Goal: Task Accomplishment & Management: Manage account settings

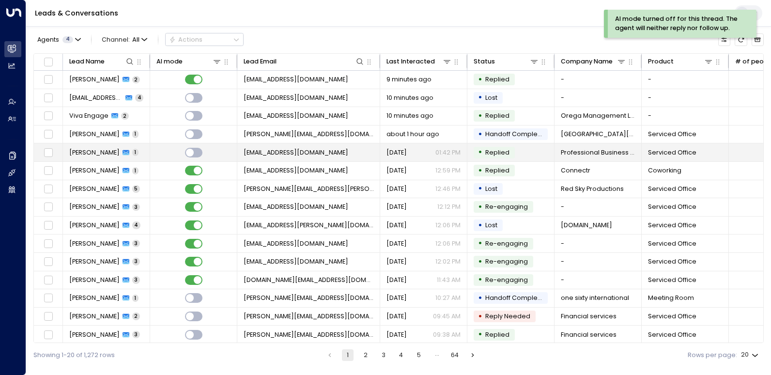
click at [123, 152] on icon at bounding box center [126, 152] width 7 height 5
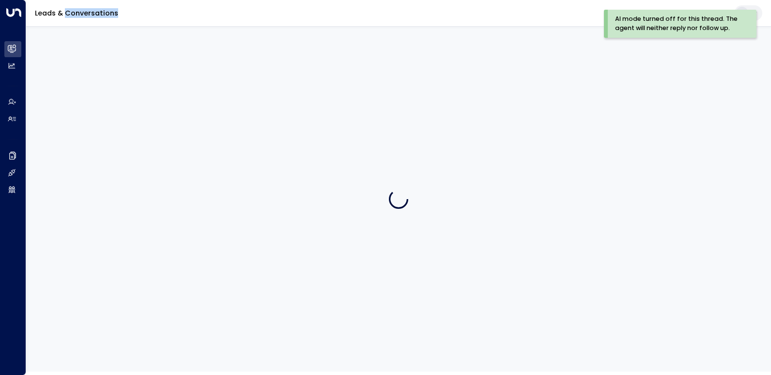
click at [116, 152] on div at bounding box center [398, 198] width 745 height 345
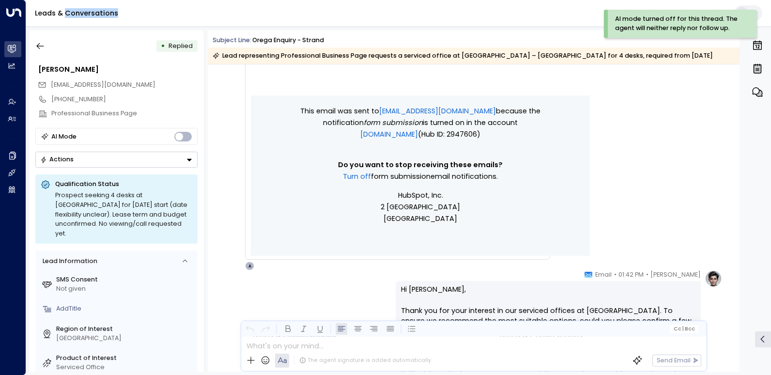
scroll to position [448, 0]
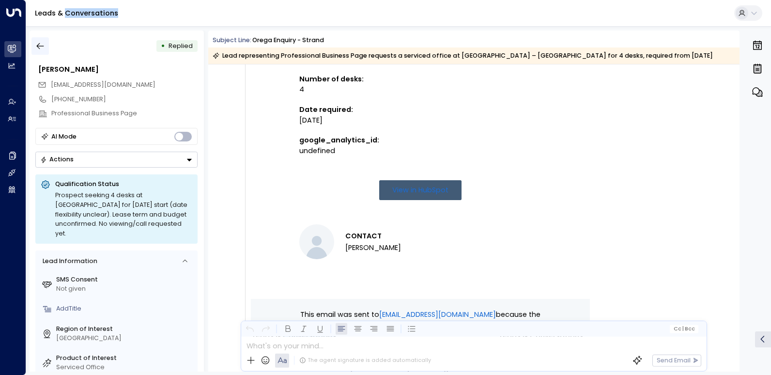
click at [41, 47] on icon "button" at bounding box center [40, 46] width 10 height 10
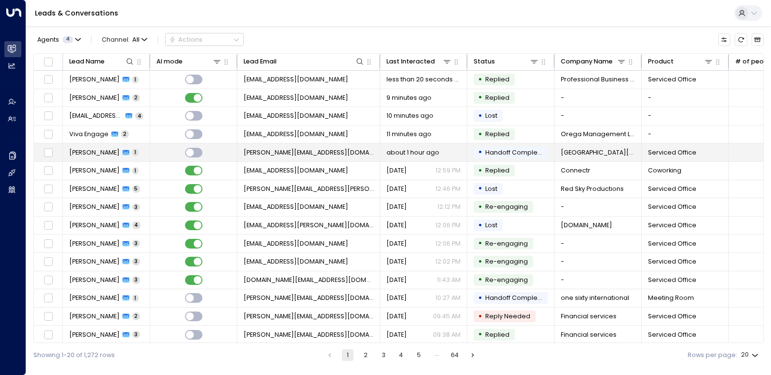
click at [88, 149] on span "[PERSON_NAME]" at bounding box center [94, 152] width 50 height 9
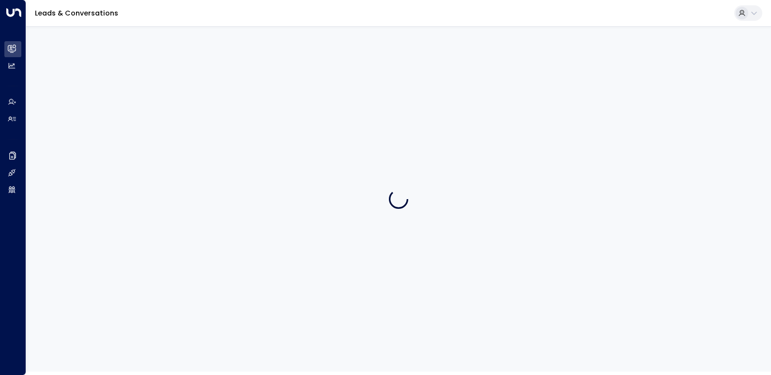
click at [88, 147] on div at bounding box center [398, 198] width 745 height 345
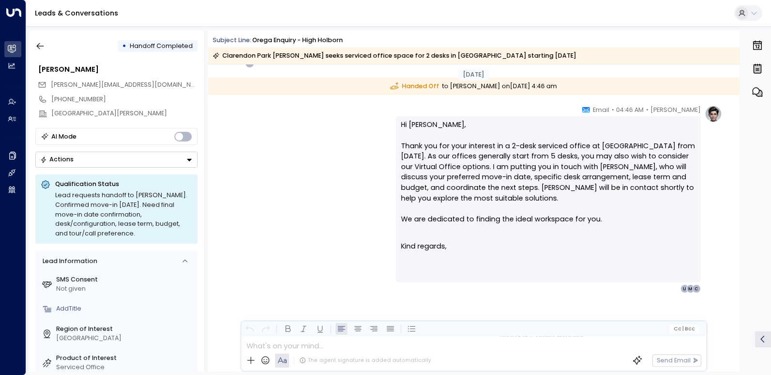
scroll to position [902, 0]
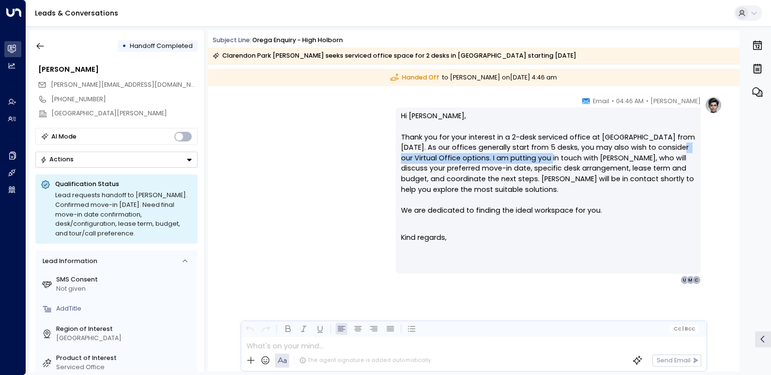
drag, startPoint x: 408, startPoint y: 156, endPoint x: 561, endPoint y: 158, distance: 153.5
click at [561, 158] on p "Hi [PERSON_NAME], Thank you for your interest in a 2-desk serviced office at [G…" at bounding box center [548, 168] width 294 height 115
drag, startPoint x: 561, startPoint y: 158, endPoint x: 555, endPoint y: 212, distance: 53.6
click at [555, 212] on p "Hi [PERSON_NAME], Thank you for your interest in a 2-desk serviced office at [G…" at bounding box center [548, 168] width 294 height 115
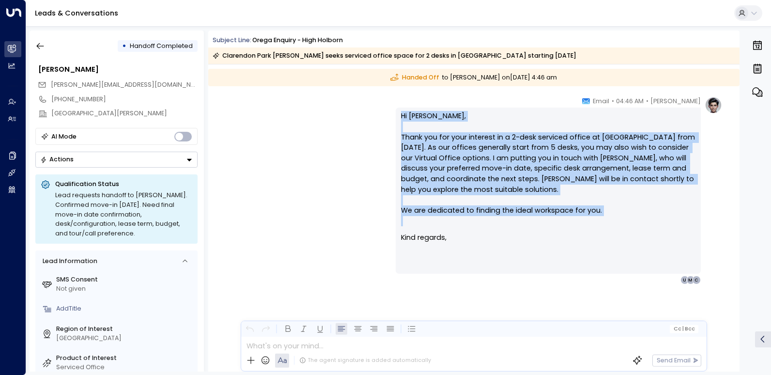
drag, startPoint x: 447, startPoint y: 241, endPoint x: 399, endPoint y: 105, distance: 144.6
click at [399, 105] on div "[PERSON_NAME] • 04:46 AM • Email Hi [PERSON_NAME], Thank you for your interest …" at bounding box center [548, 190] width 305 height 188
